Goal: Task Accomplishment & Management: Manage account settings

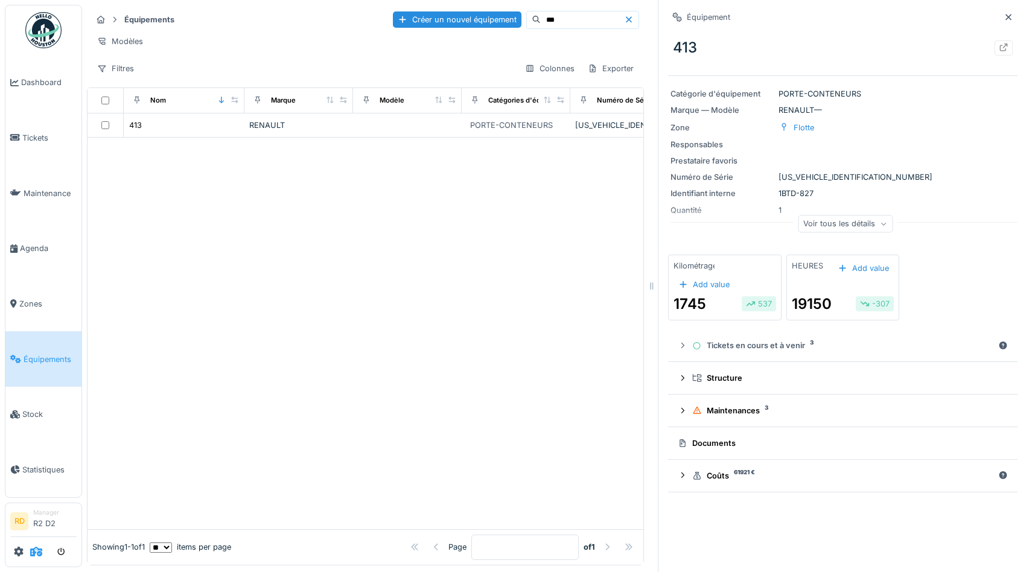
click at [36, 552] on icon at bounding box center [36, 552] width 12 height 10
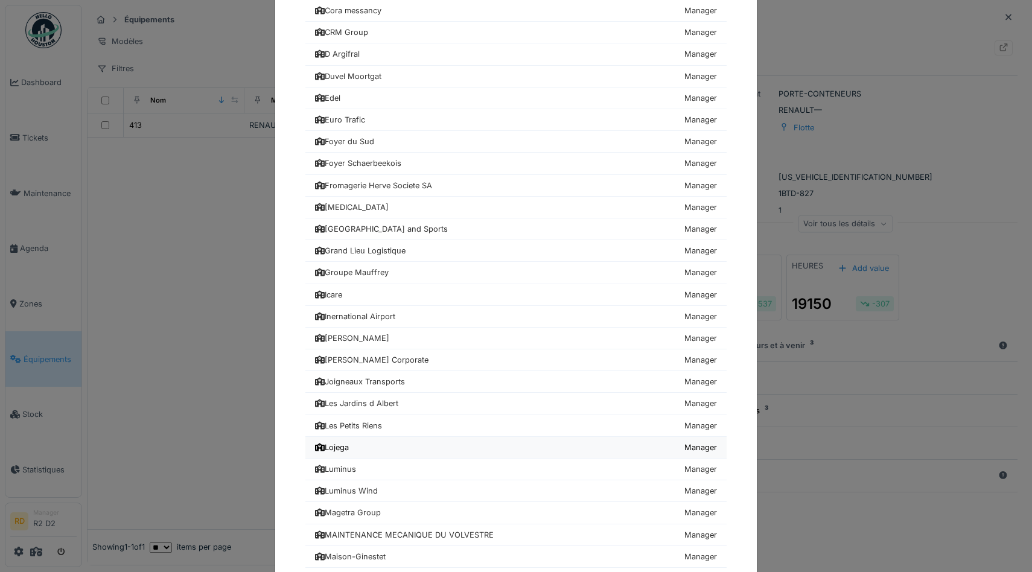
scroll to position [586, 0]
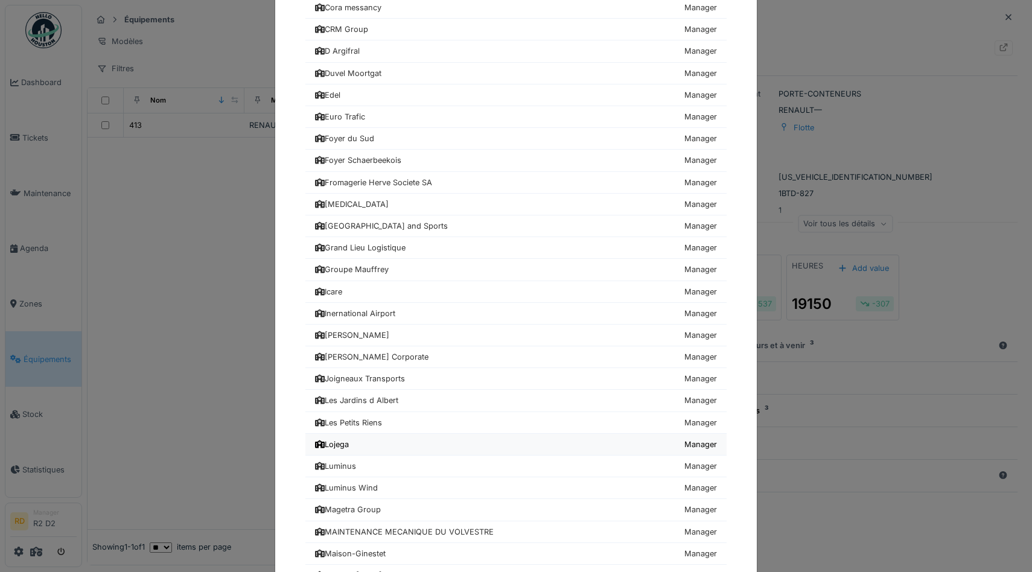
click at [342, 441] on div "Lojega" at bounding box center [332, 444] width 34 height 11
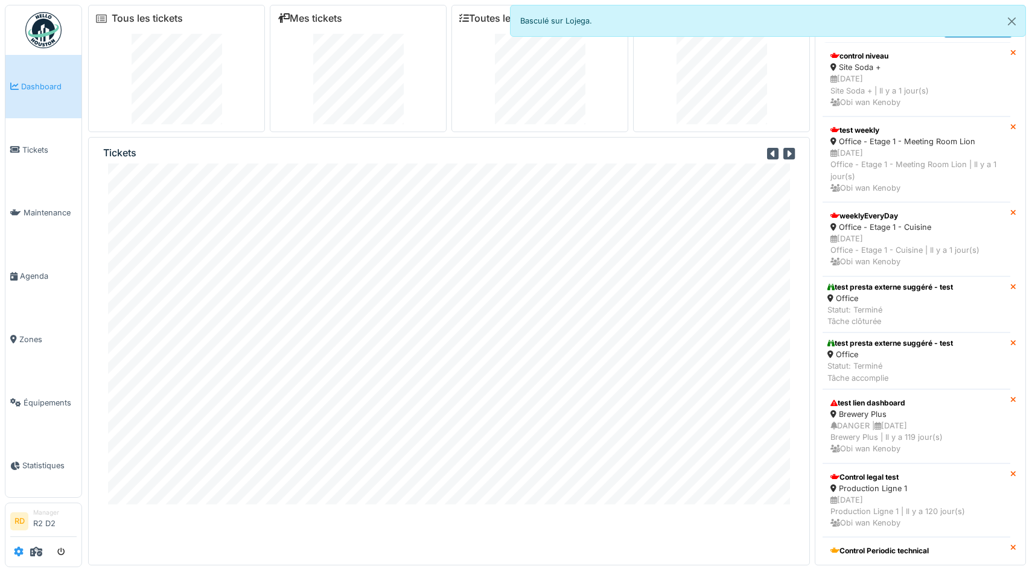
click at [17, 548] on icon at bounding box center [19, 552] width 10 height 10
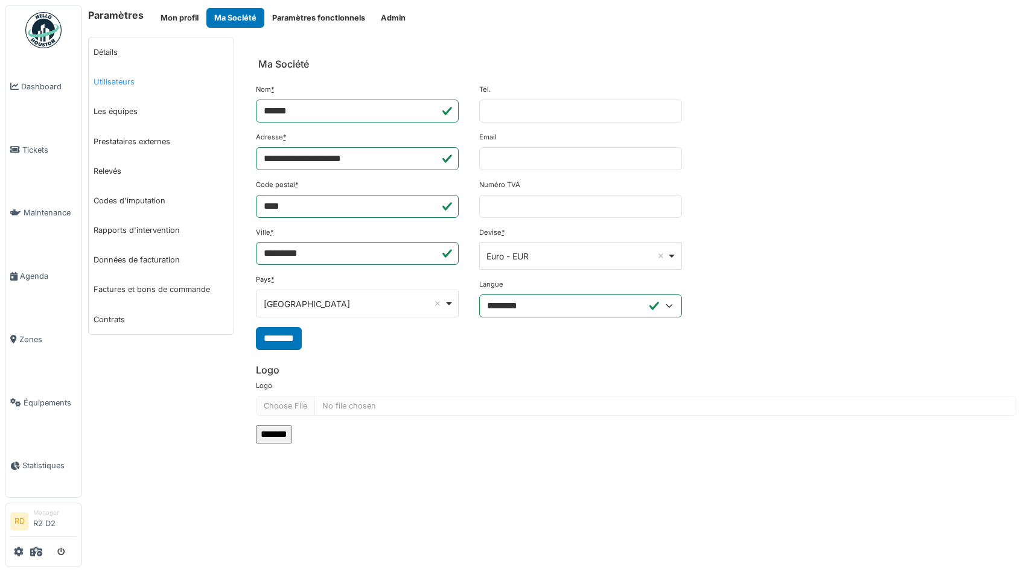
click at [123, 81] on link "Utilisateurs" at bounding box center [161, 82] width 145 height 30
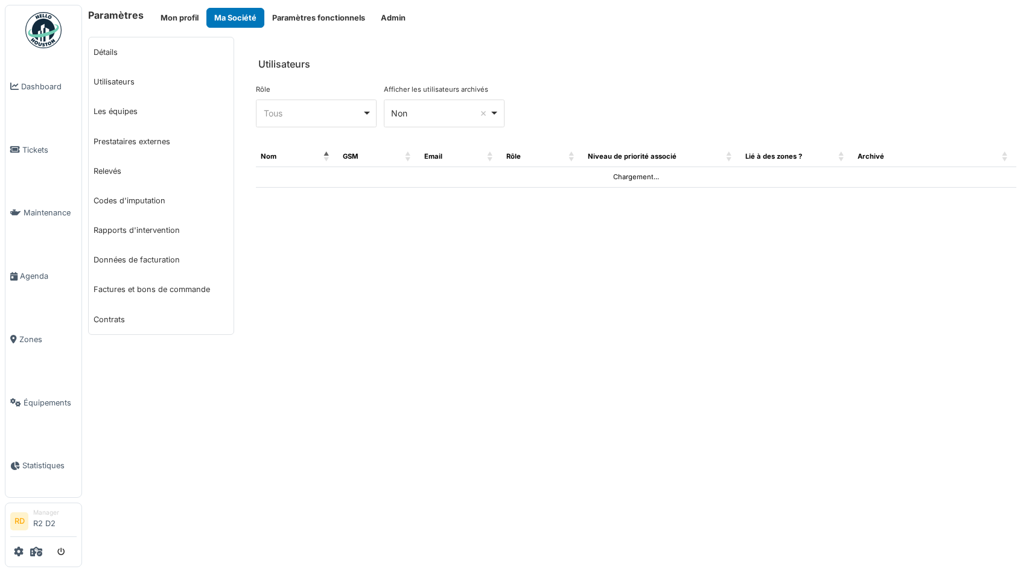
select select "***"
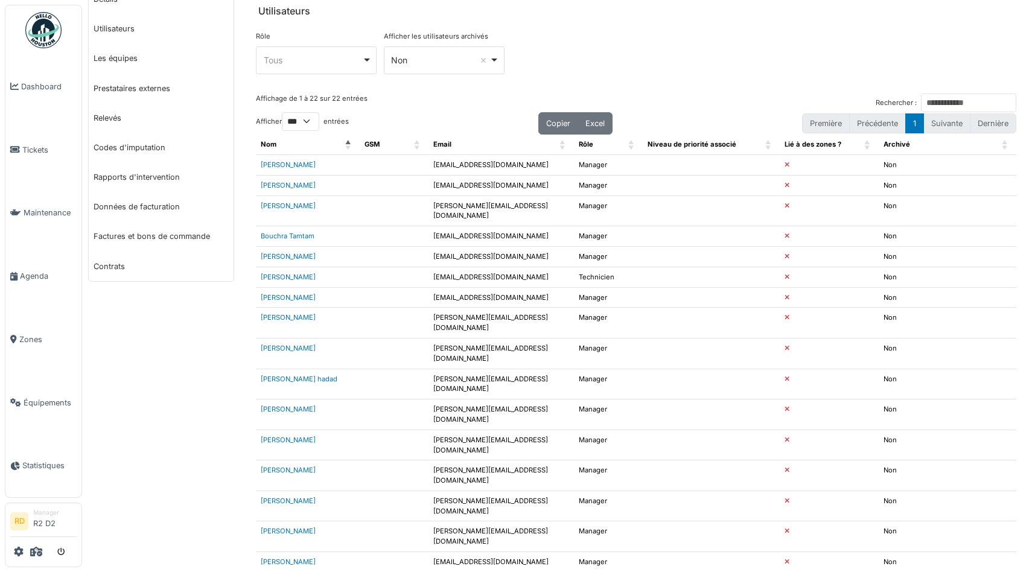
scroll to position [52, 0]
